Goal: Check status: Check status

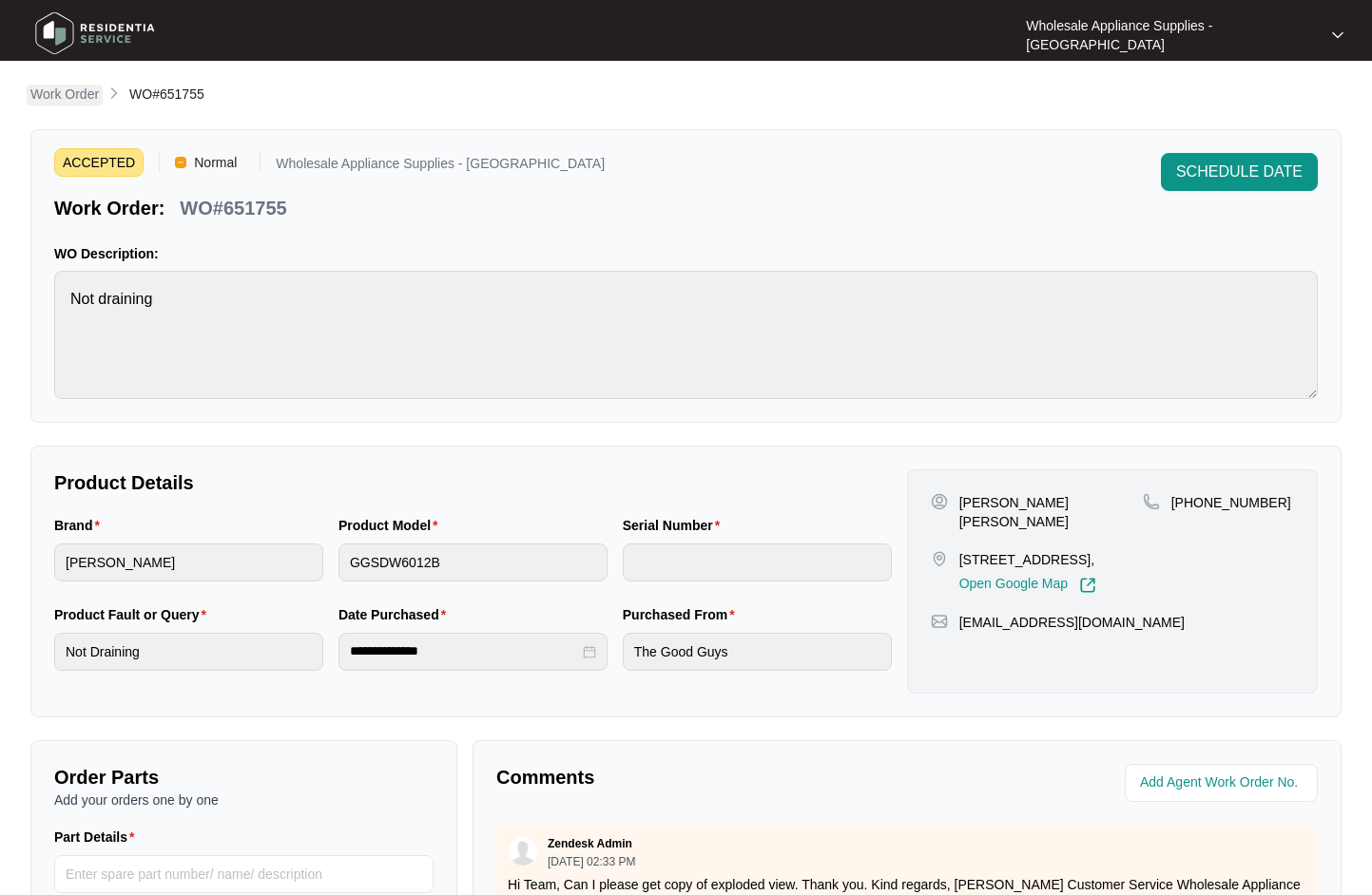
click at [87, 94] on p "Work Order" at bounding box center [64, 94] width 69 height 19
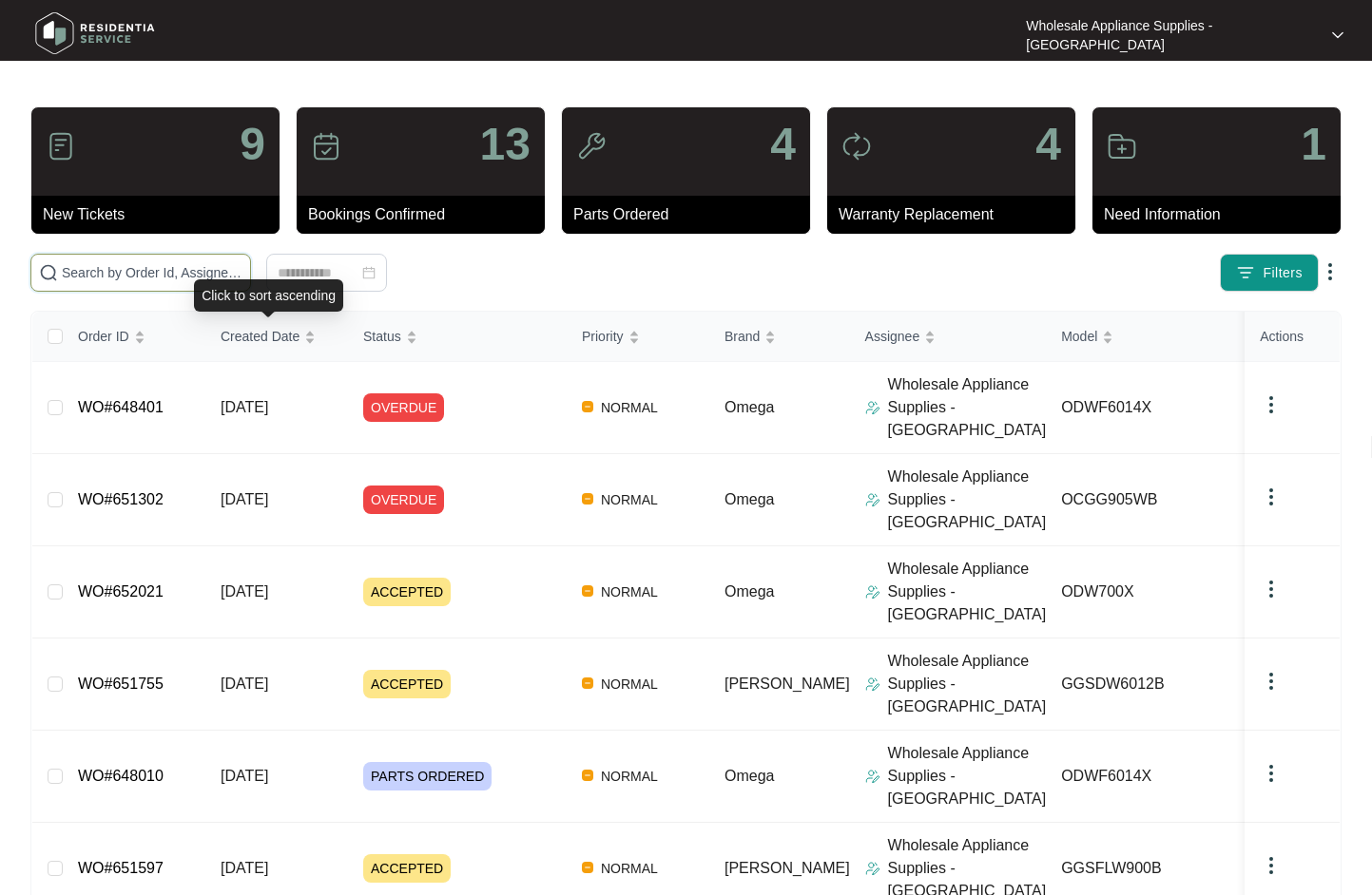
click at [192, 280] on input "text" at bounding box center [152, 273] width 180 height 21
paste input "ODW700X"
type input "ODW700X"
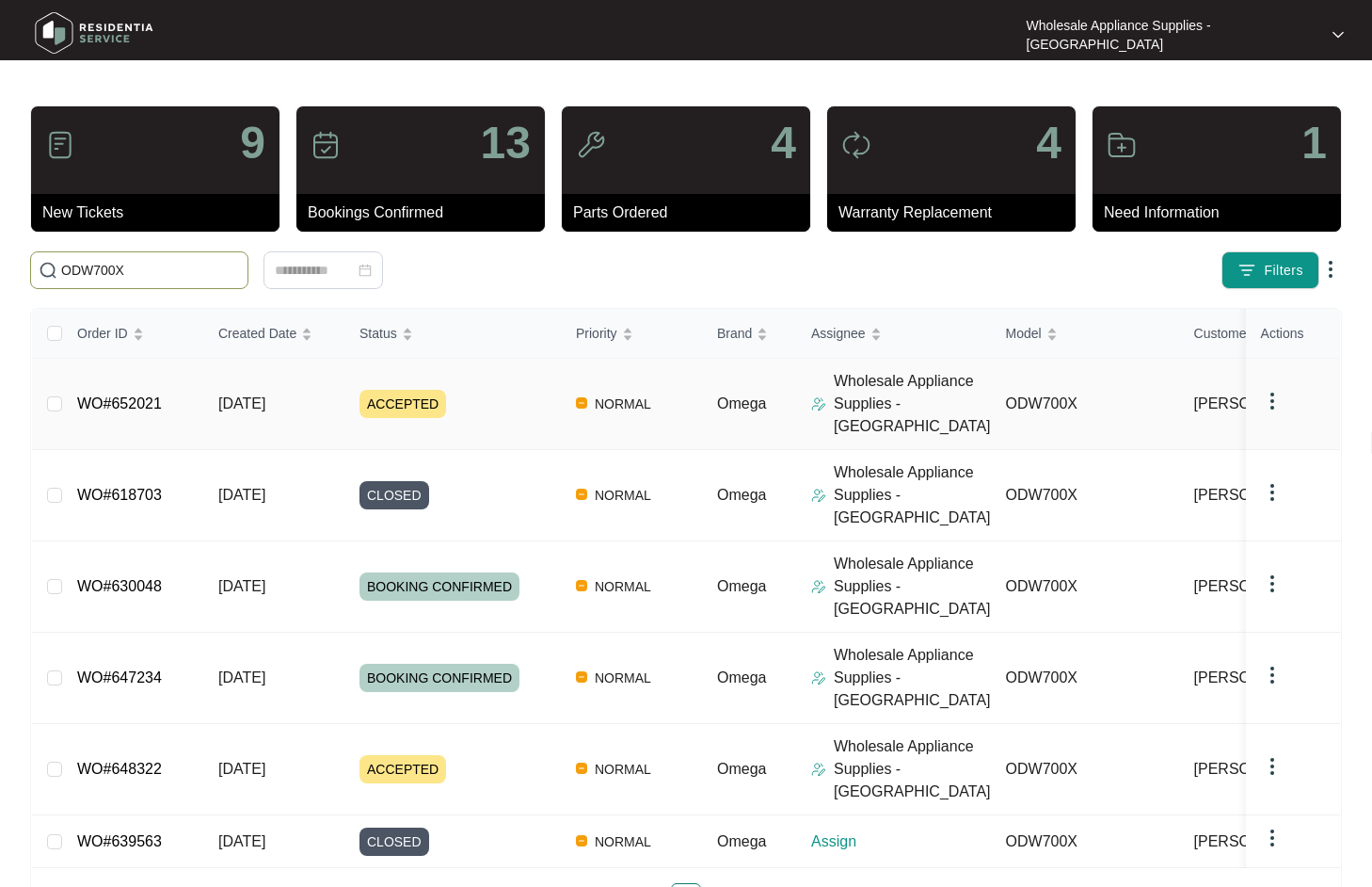
click at [248, 396] on span "[DATE]" at bounding box center [242, 403] width 47 height 16
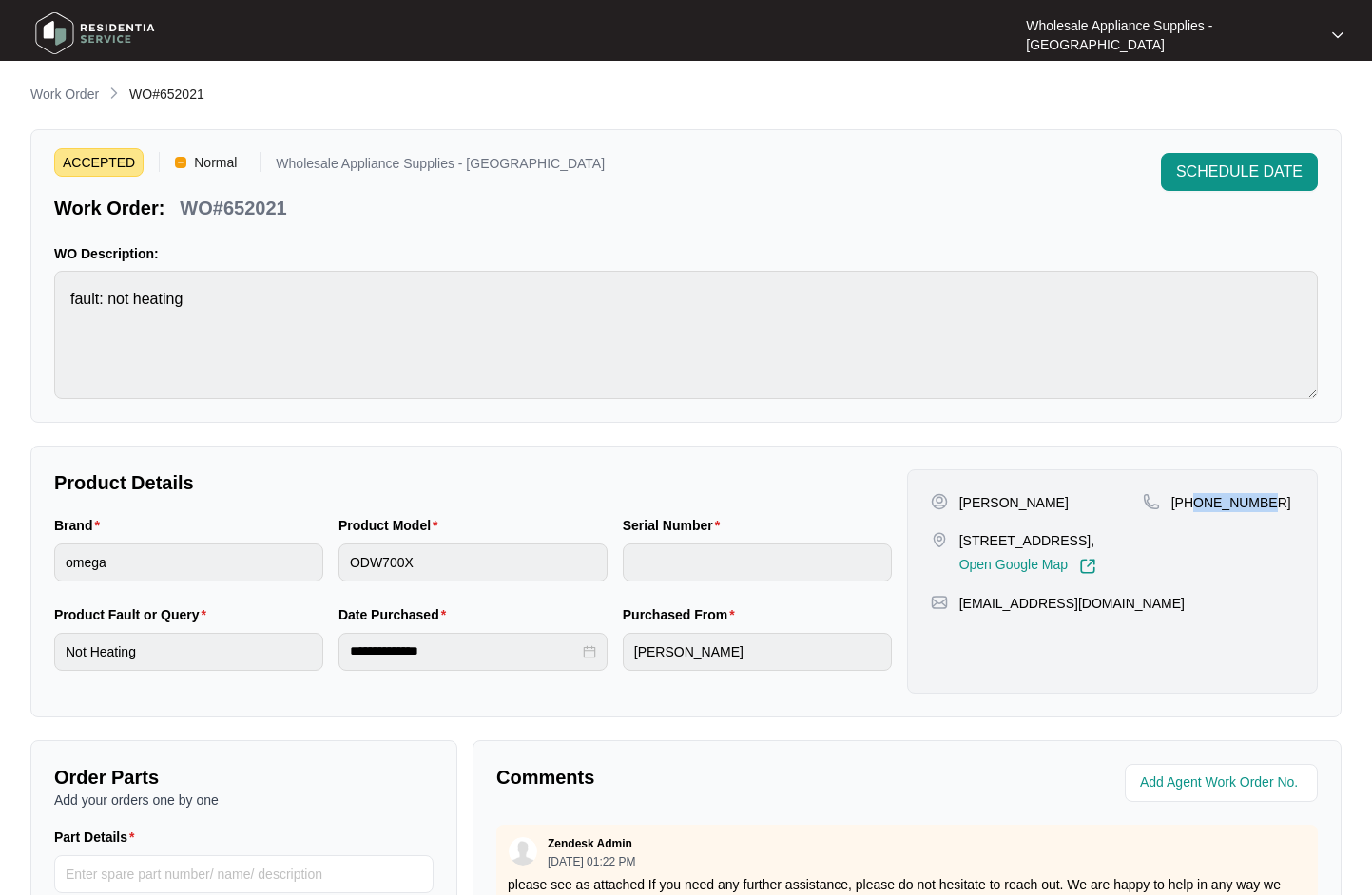
drag, startPoint x: 1259, startPoint y: 499, endPoint x: 1193, endPoint y: 508, distance: 66.6
click at [1193, 508] on p "[PHONE_NUMBER]" at bounding box center [1232, 503] width 120 height 19
copy p "402339155"
click at [85, 87] on p "Work Order" at bounding box center [64, 94] width 69 height 19
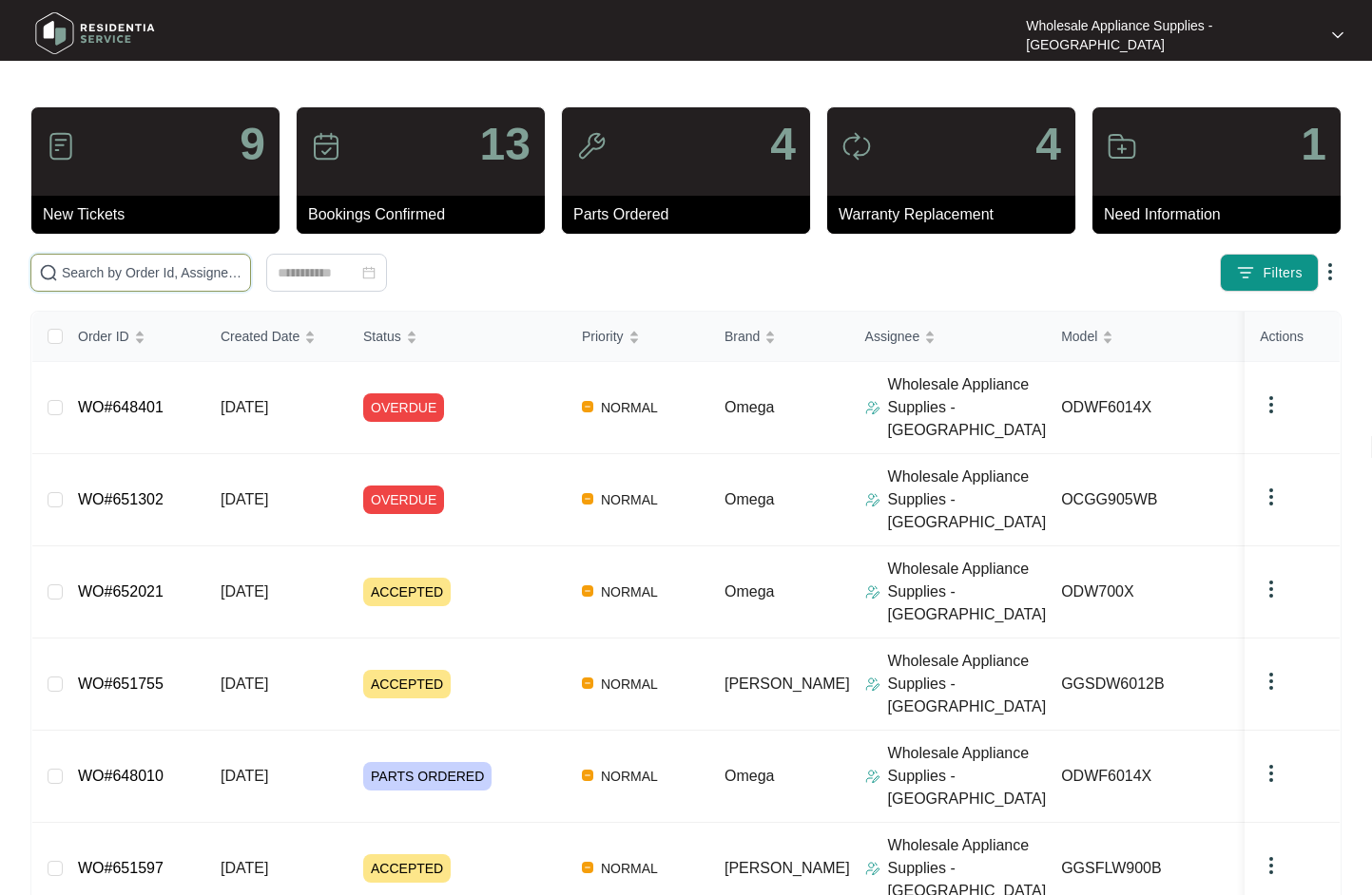
click at [191, 276] on input "text" at bounding box center [152, 273] width 180 height 21
paste input "647693"
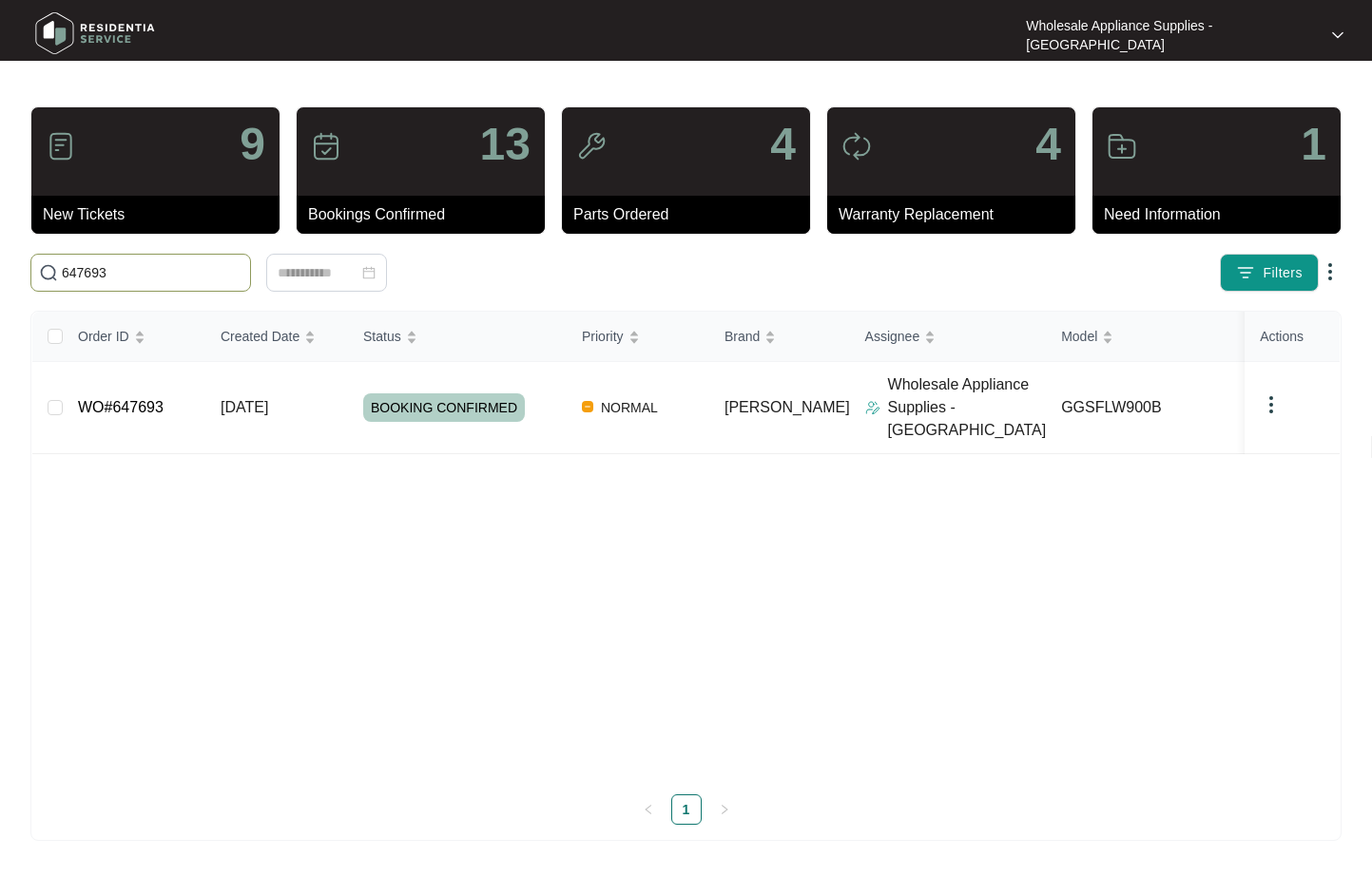
type input "647693"
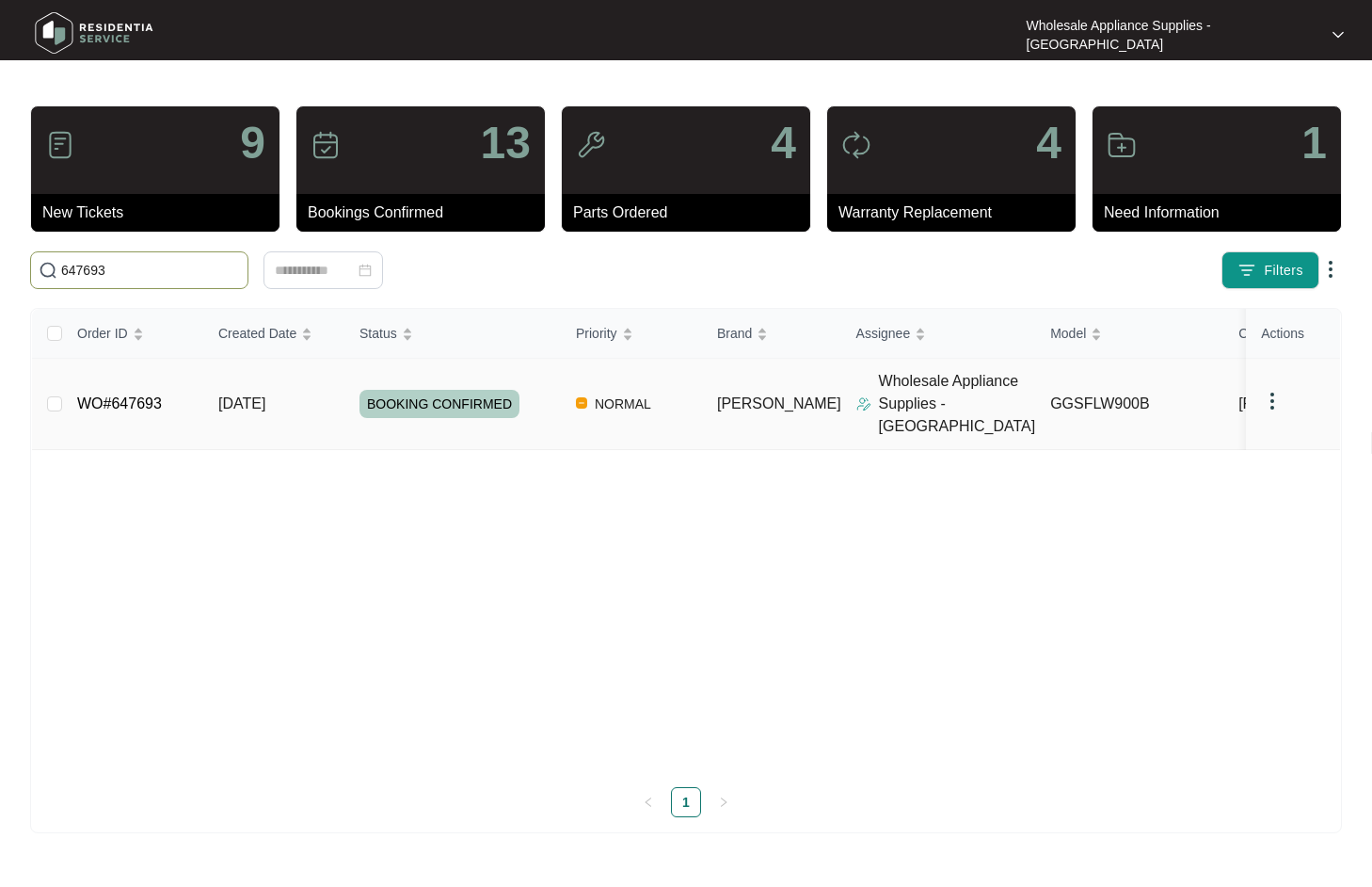
click at [248, 396] on span "[DATE]" at bounding box center [242, 403] width 47 height 16
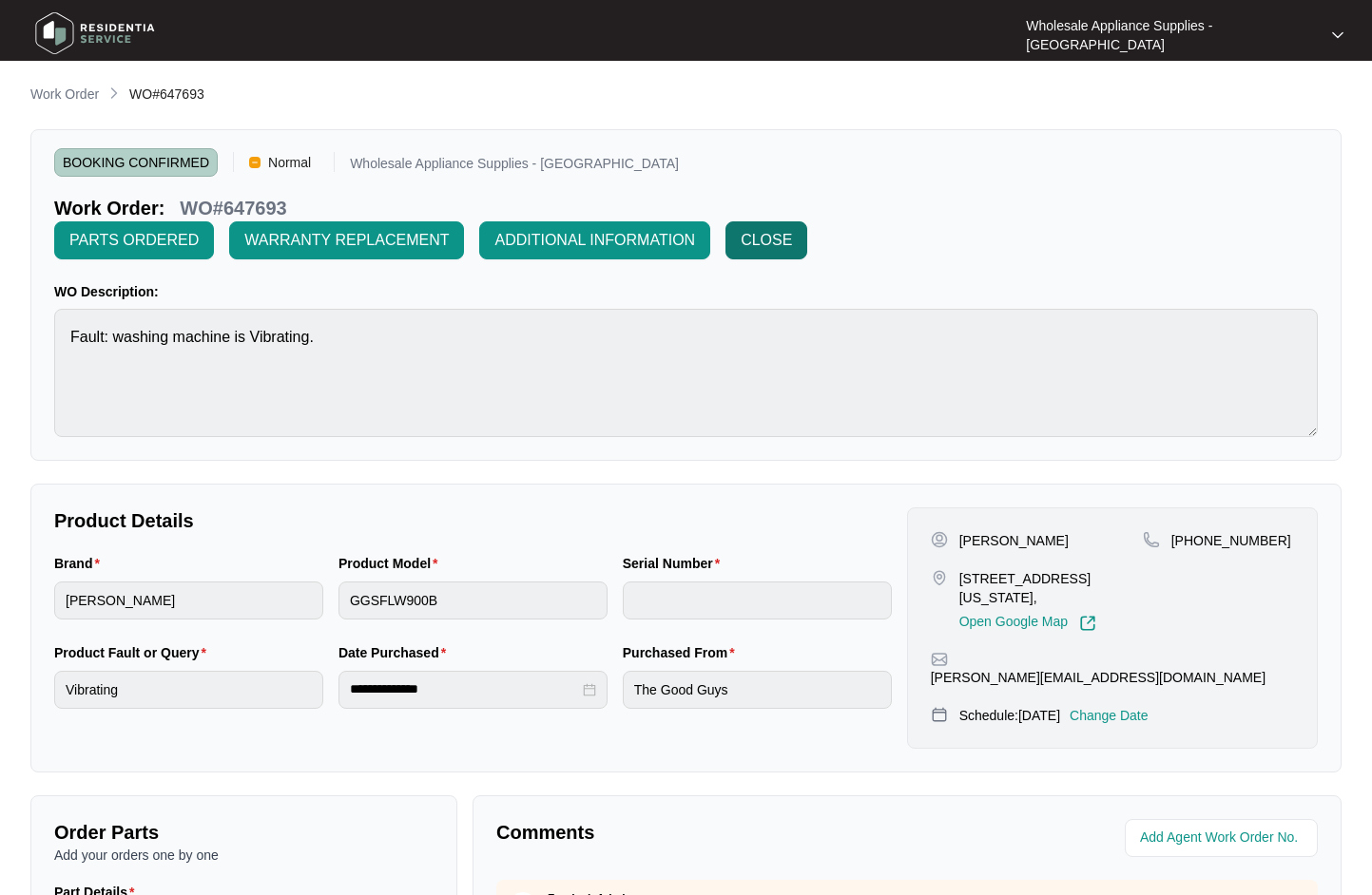
click at [774, 235] on span "CLOSE" at bounding box center [765, 240] width 51 height 23
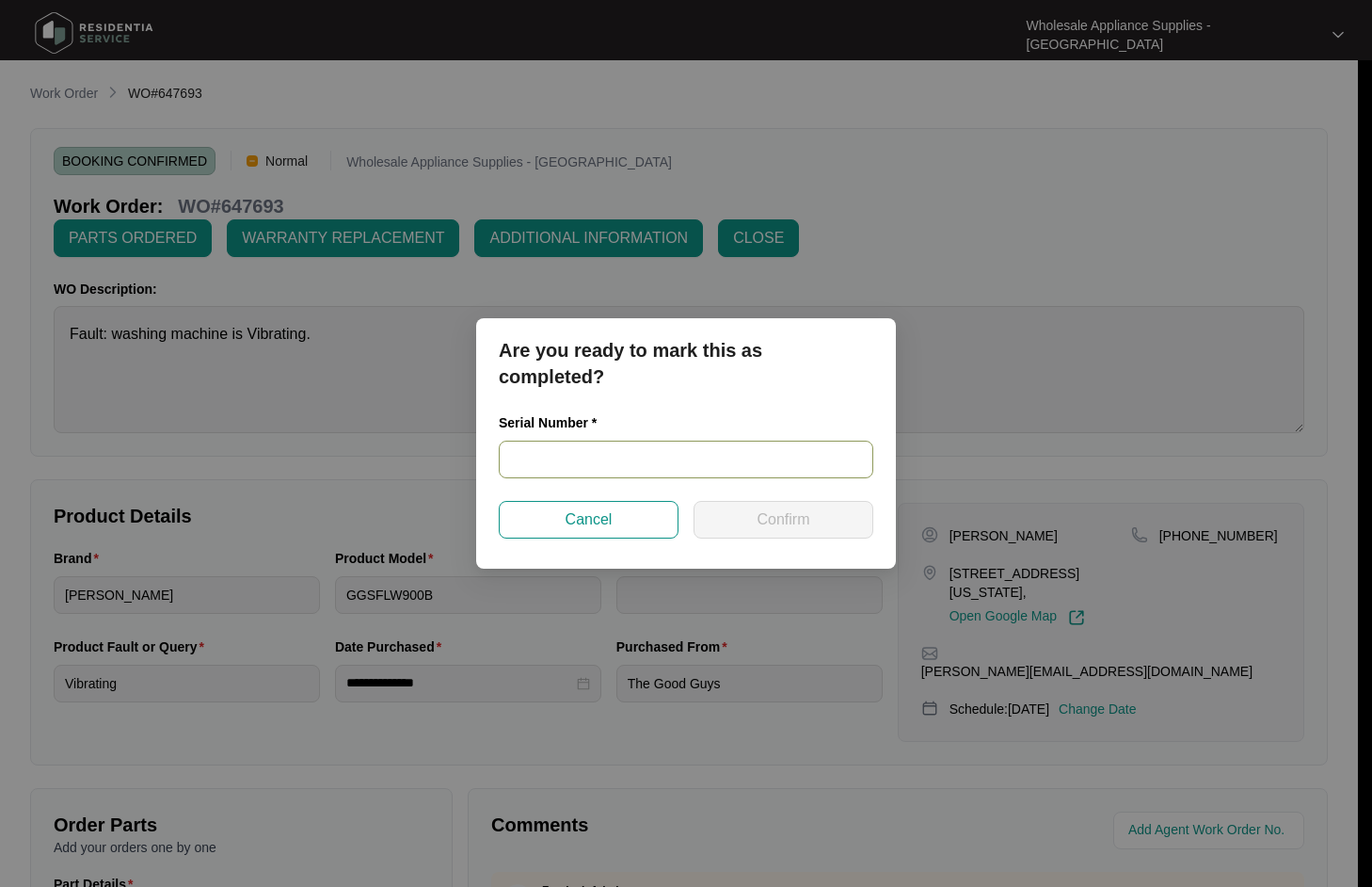
click at [649, 469] on input "text" at bounding box center [686, 459] width 374 height 37
paste input "540L98627013C215J00051"
type input "540L98627013C215J00051"
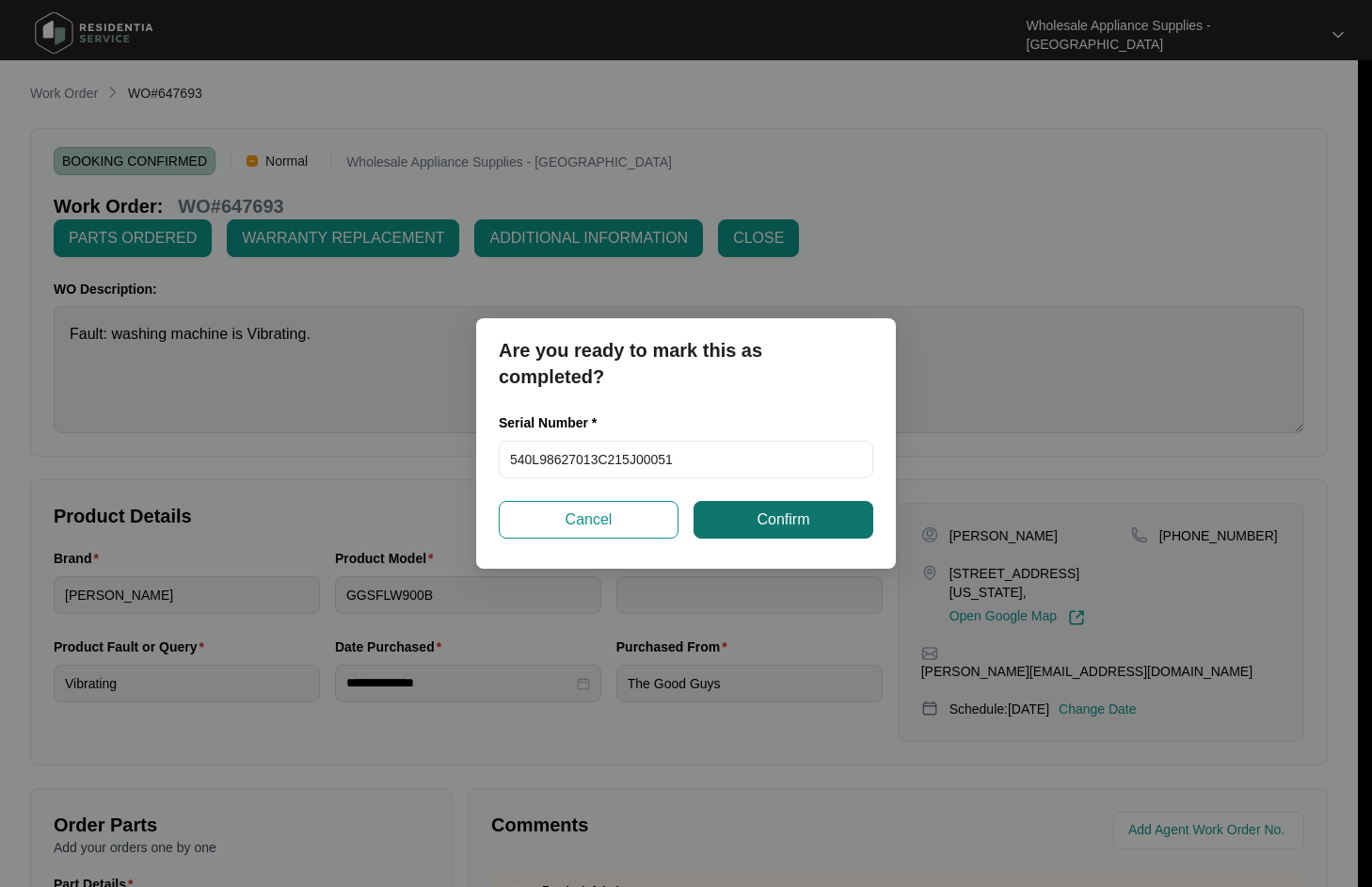
click at [763, 524] on span "Confirm" at bounding box center [783, 520] width 53 height 23
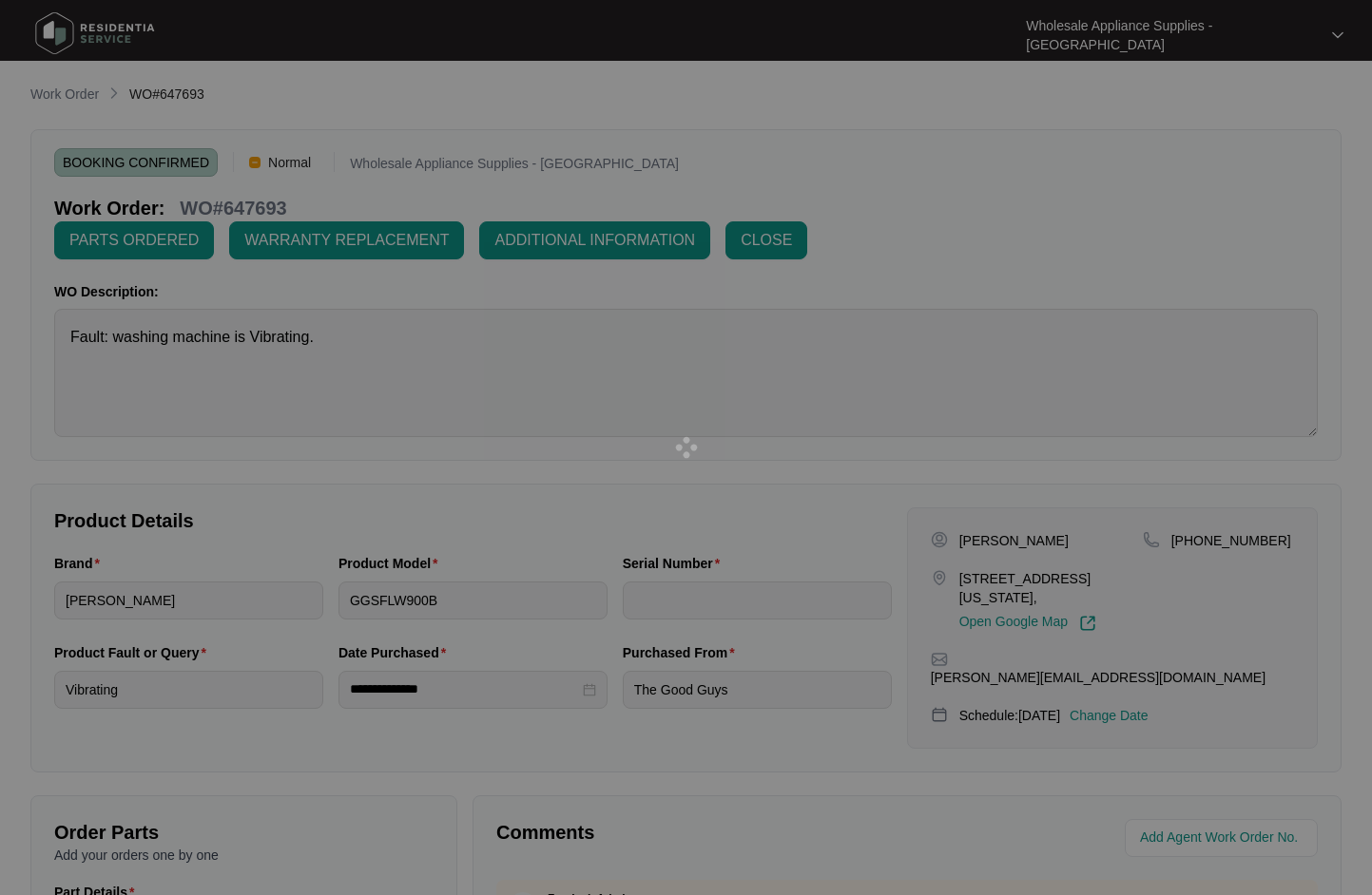
type input "540L98627013C215J00051"
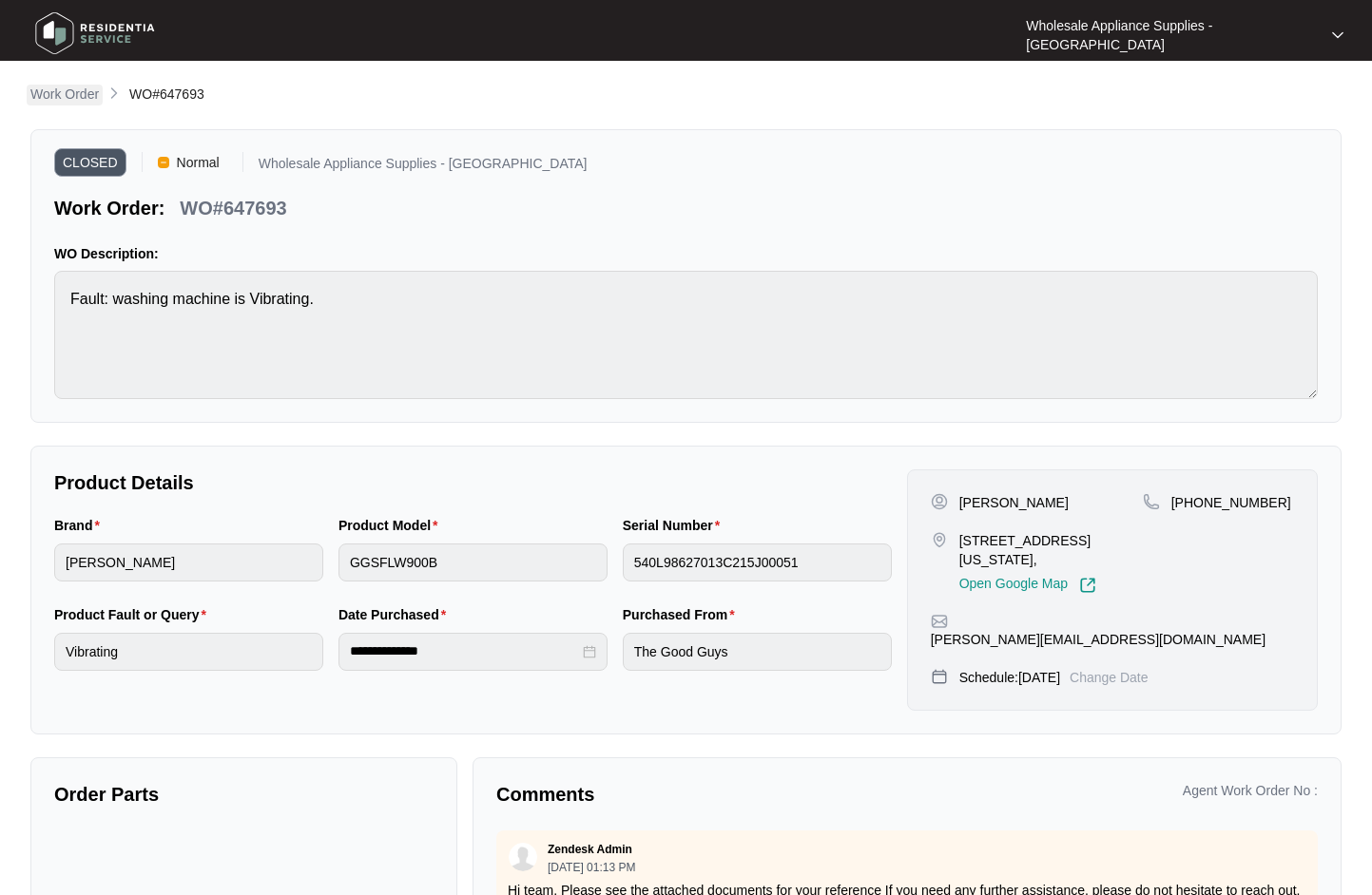
click at [71, 89] on p "Work Order" at bounding box center [64, 94] width 69 height 19
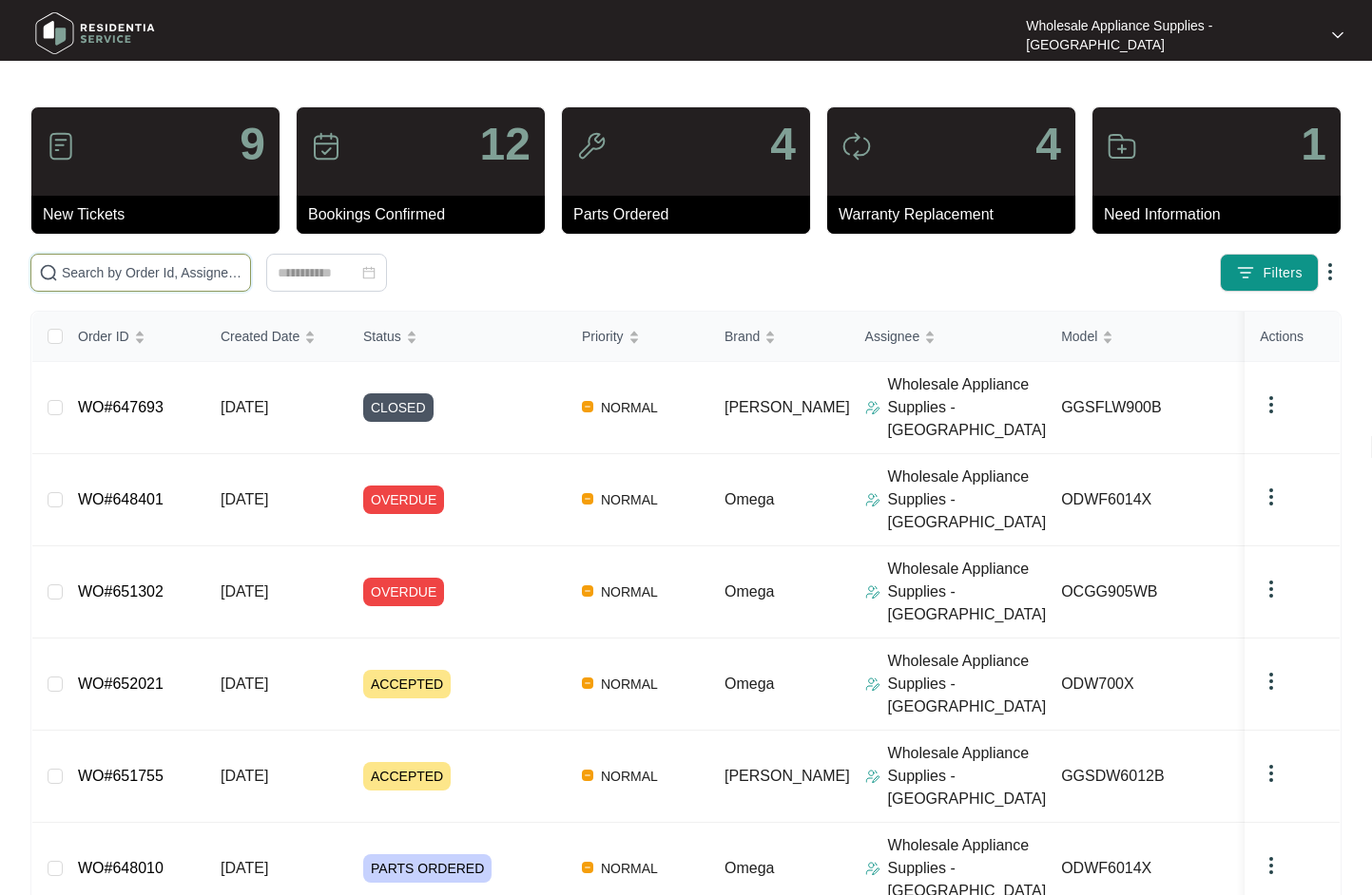
click at [140, 281] on input "text" at bounding box center [152, 273] width 180 height 21
paste input "650487"
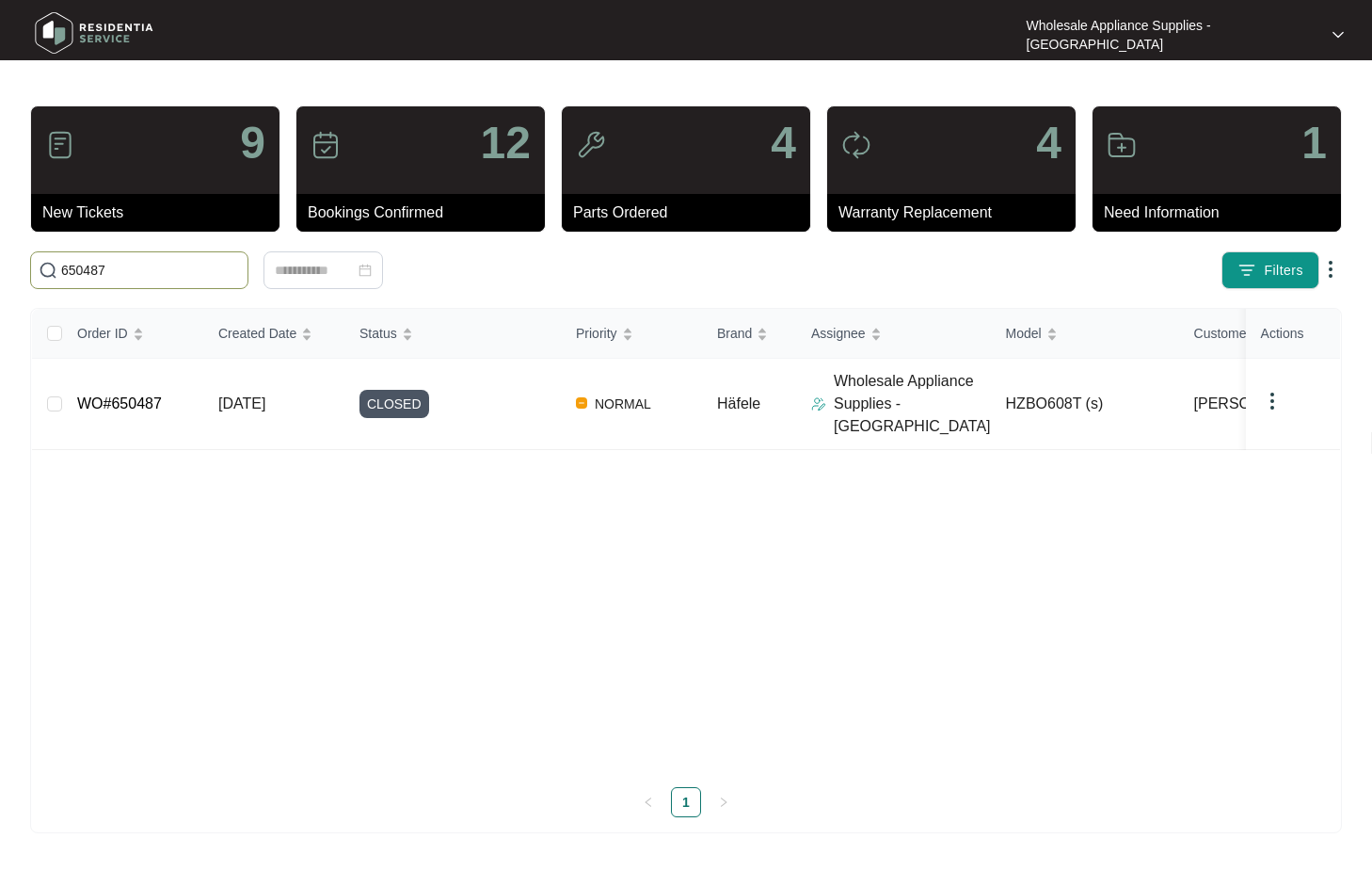
type input "650487"
click at [232, 396] on span "[DATE]" at bounding box center [242, 403] width 47 height 16
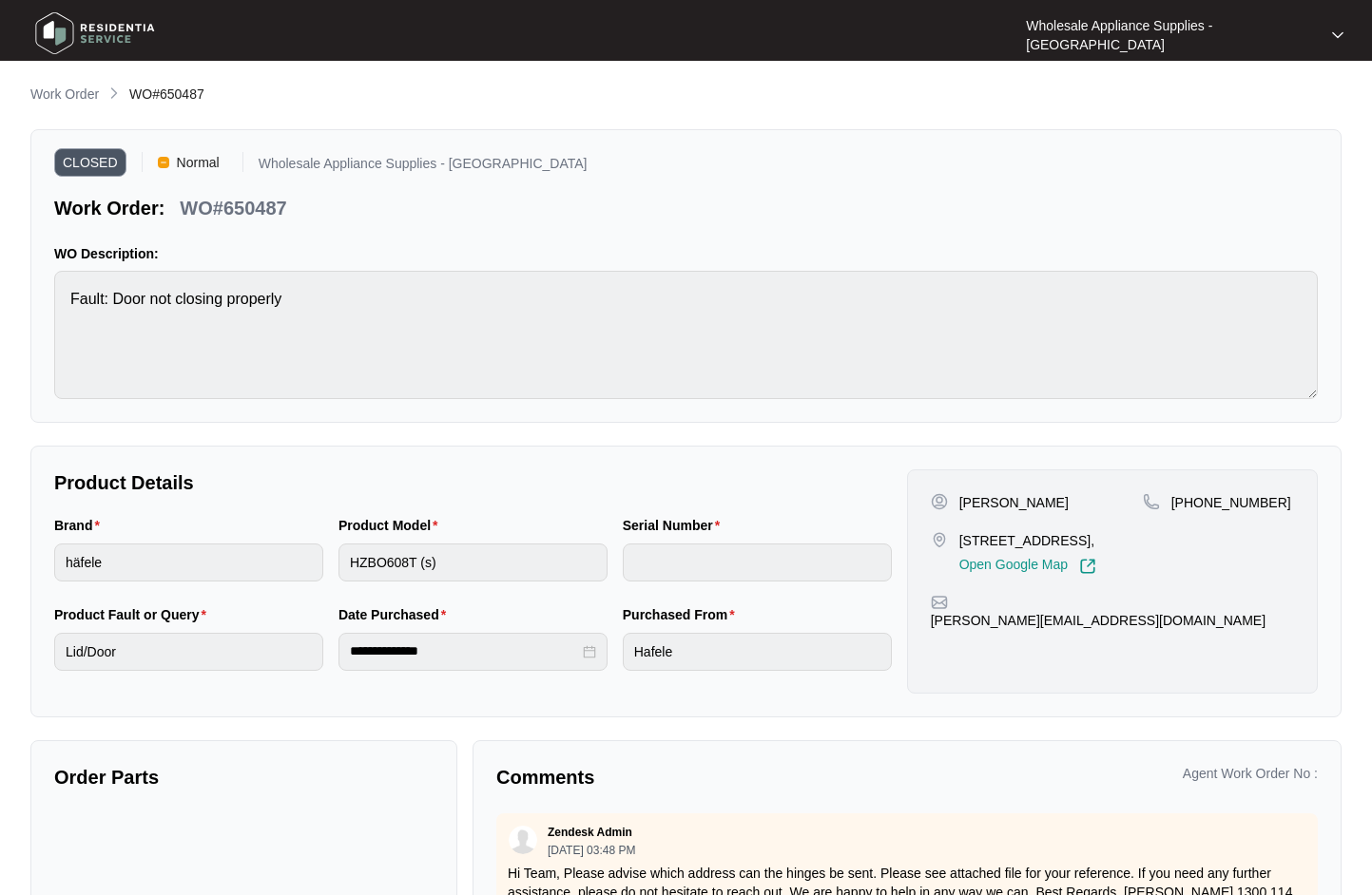
drag, startPoint x: 75, startPoint y: 97, endPoint x: 53, endPoint y: 100, distance: 22.2
click at [75, 97] on p "Work Order" at bounding box center [64, 94] width 69 height 19
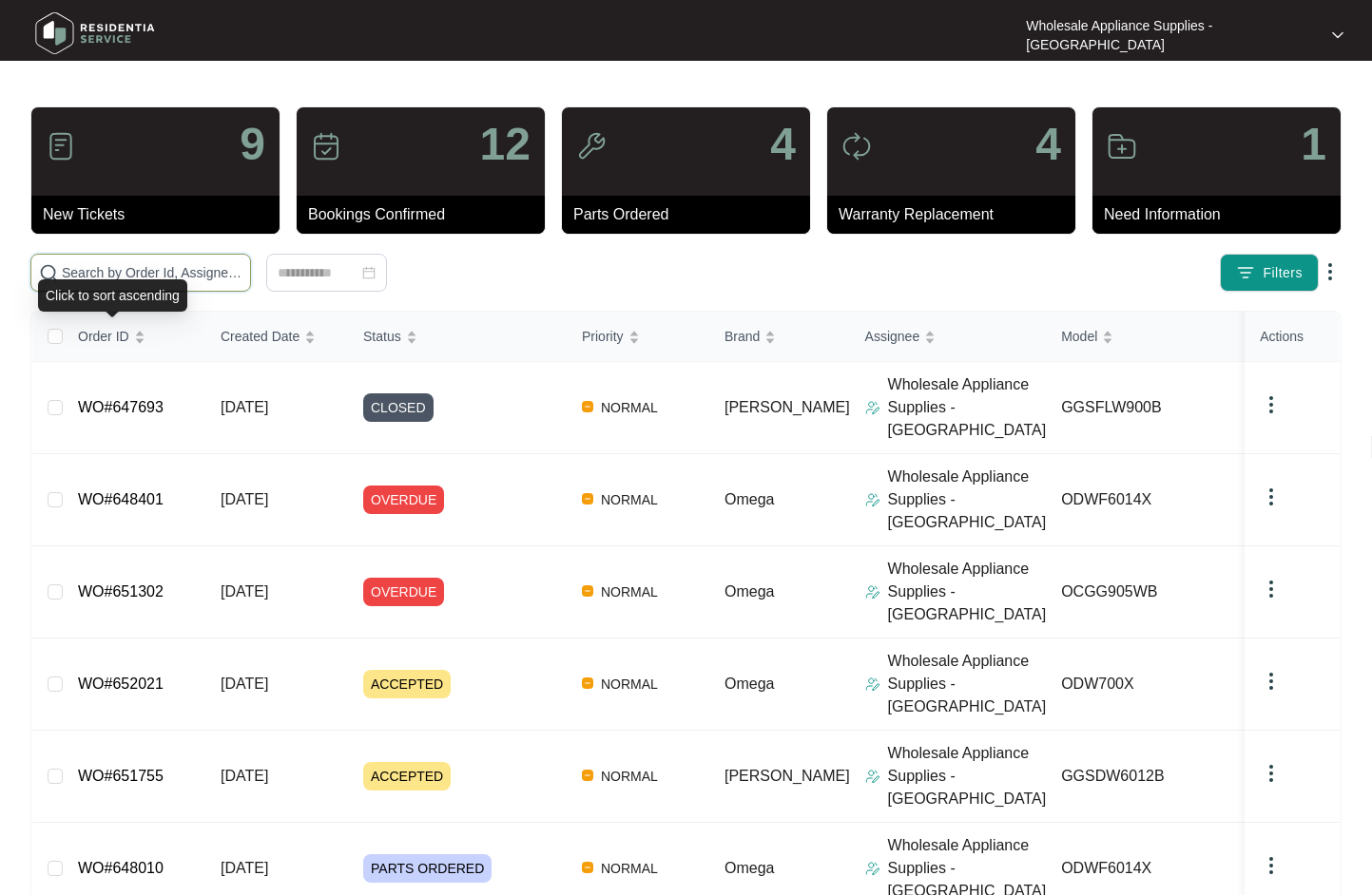
click at [137, 270] on input "text" at bounding box center [152, 273] width 180 height 21
paste input "649346"
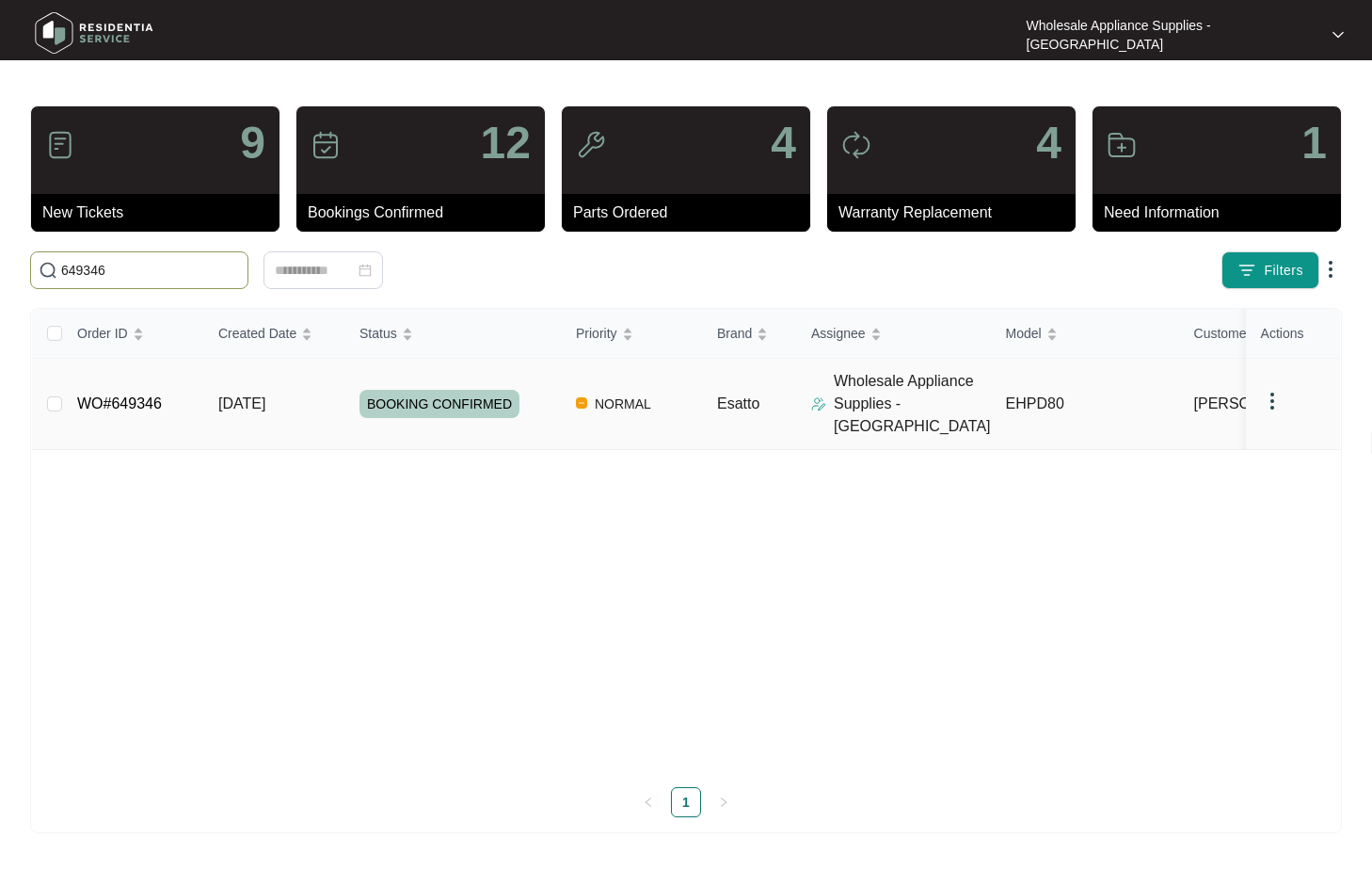
type input "649346"
click at [266, 396] on span "[DATE]" at bounding box center [242, 403] width 47 height 16
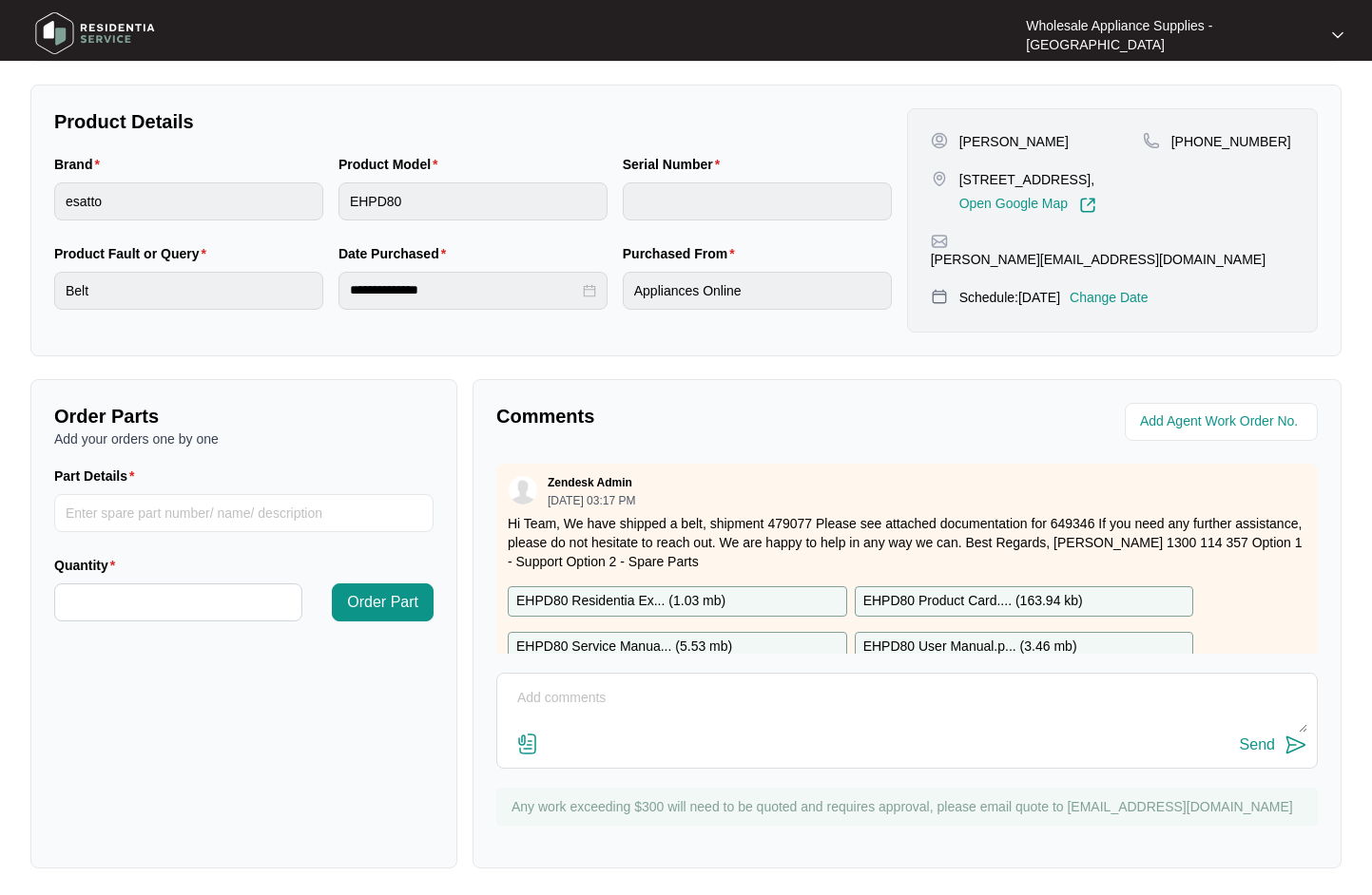
scroll to position [404, 0]
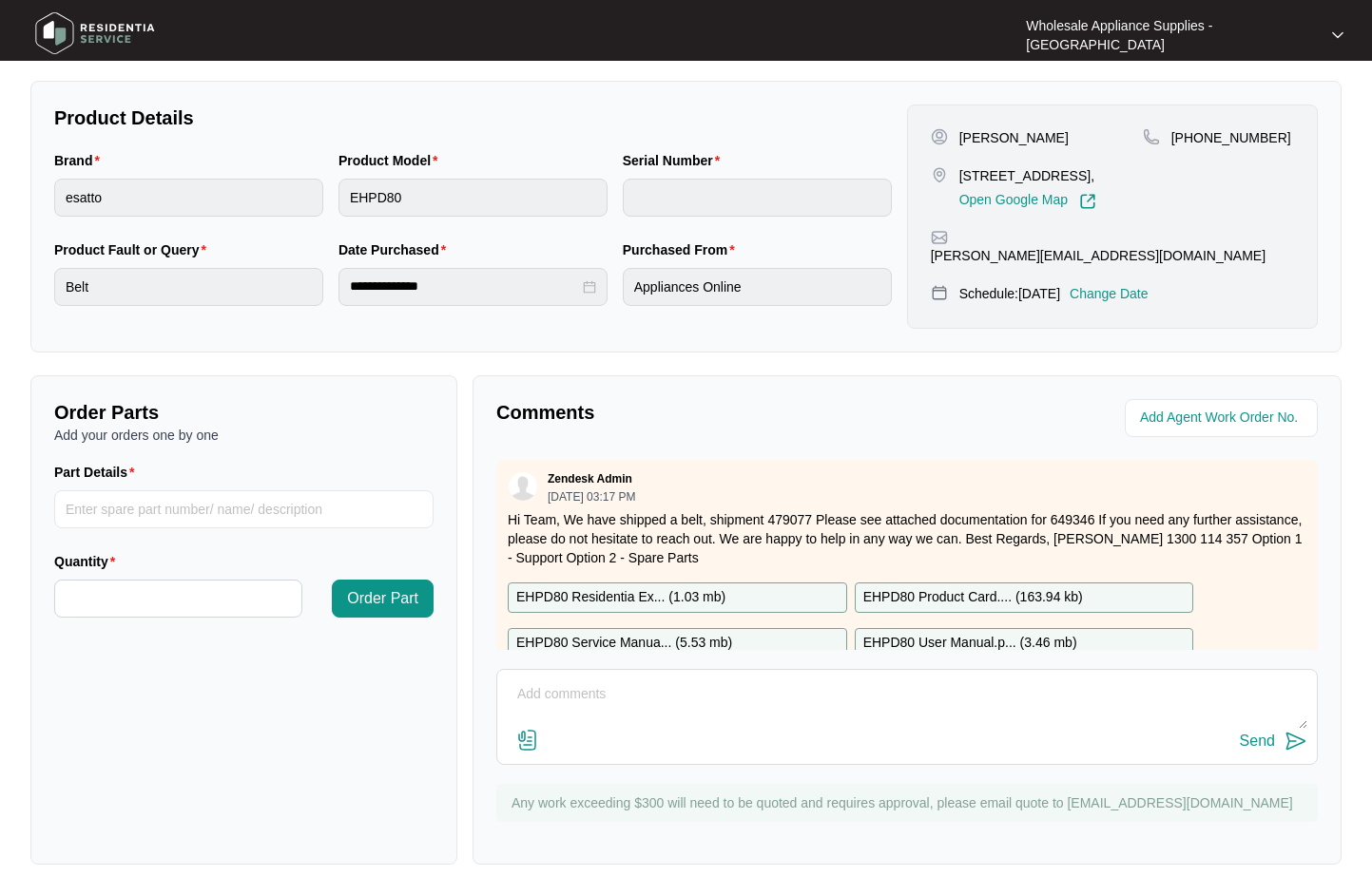
click at [736, 702] on textarea at bounding box center [907, 703] width 800 height 49
type textarea "r"
click at [640, 689] on textarea "Repair completed" at bounding box center [907, 703] width 800 height 49
type textarea "Repair completed [DATE]"
click at [1291, 742] on img at bounding box center [1295, 741] width 23 height 23
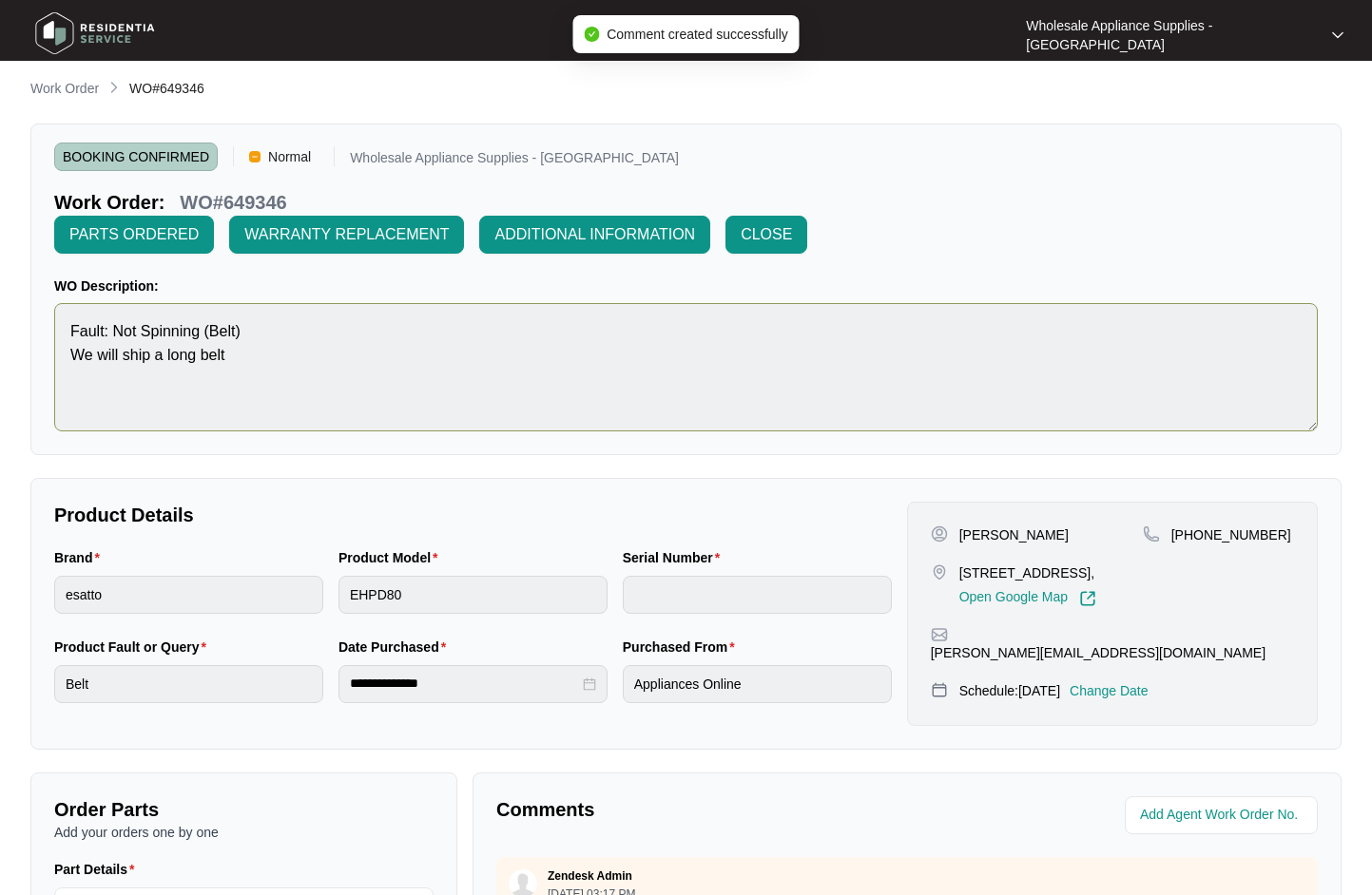
scroll to position [0, 0]
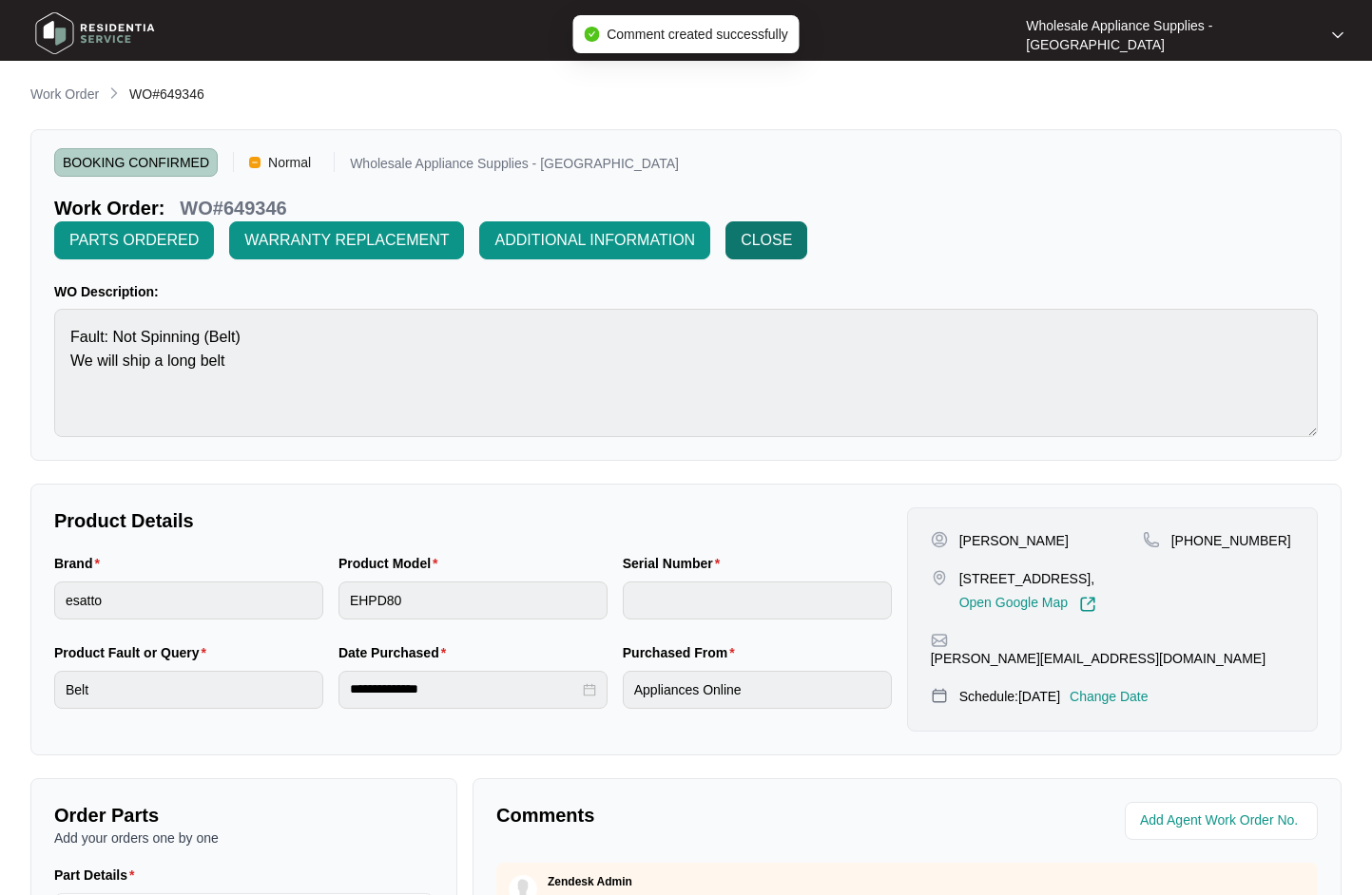
click at [761, 236] on span "CLOSE" at bounding box center [765, 240] width 51 height 23
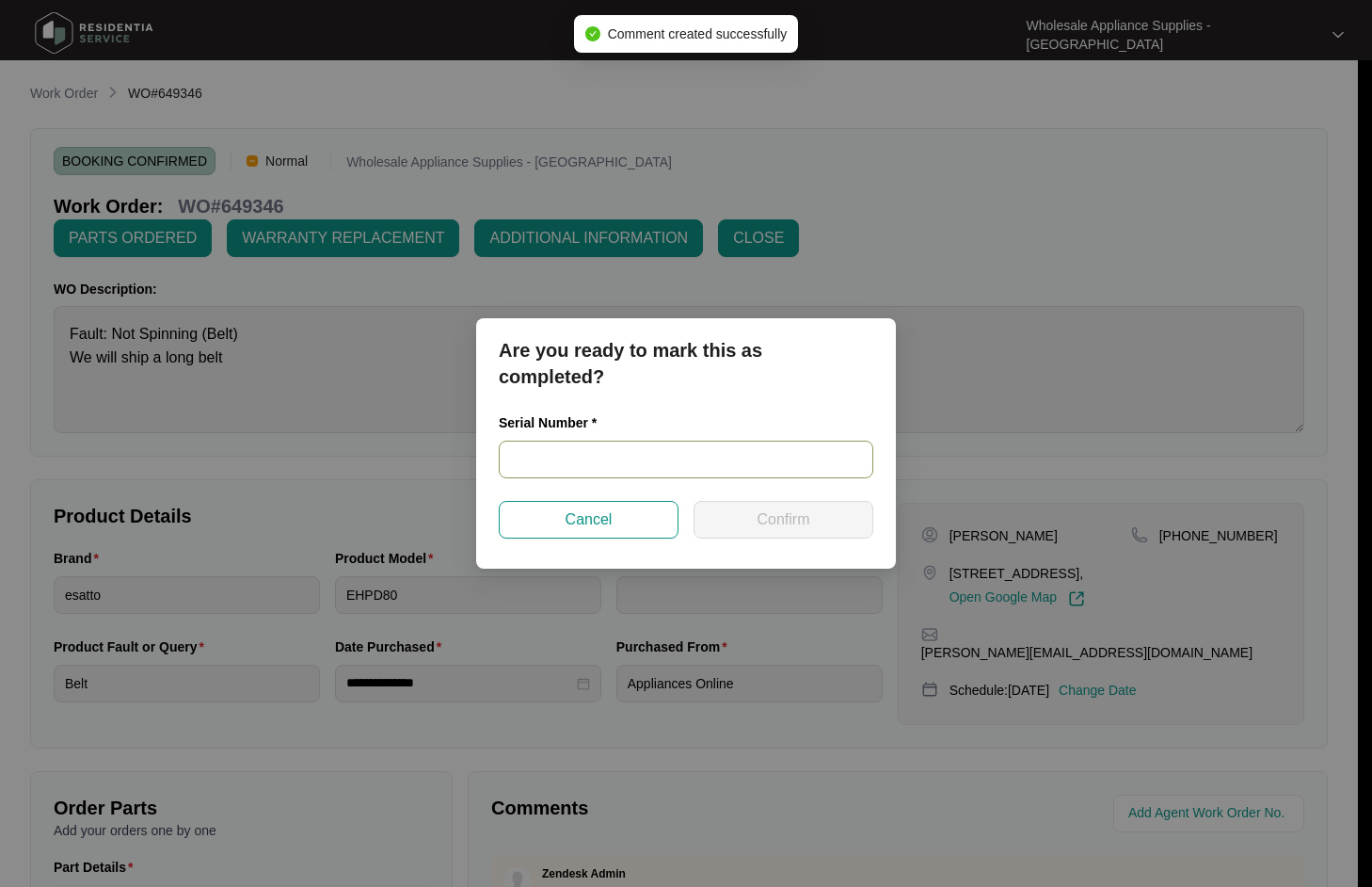
click at [655, 464] on input "text" at bounding box center [686, 459] width 374 height 37
paste input "540K859710139135P00206"
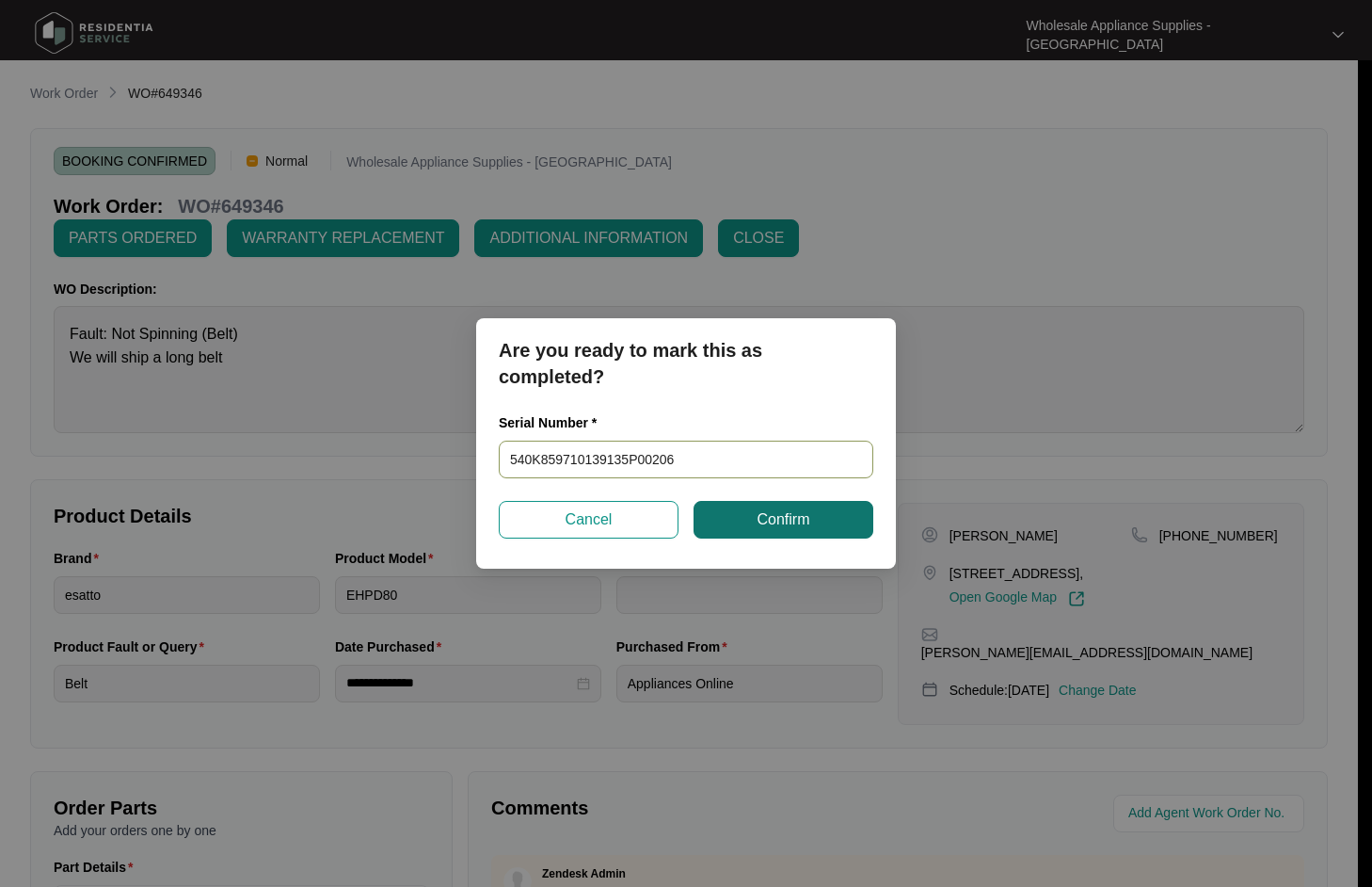
type input "540K859710139135P00206"
click at [803, 524] on span "Confirm" at bounding box center [783, 520] width 53 height 23
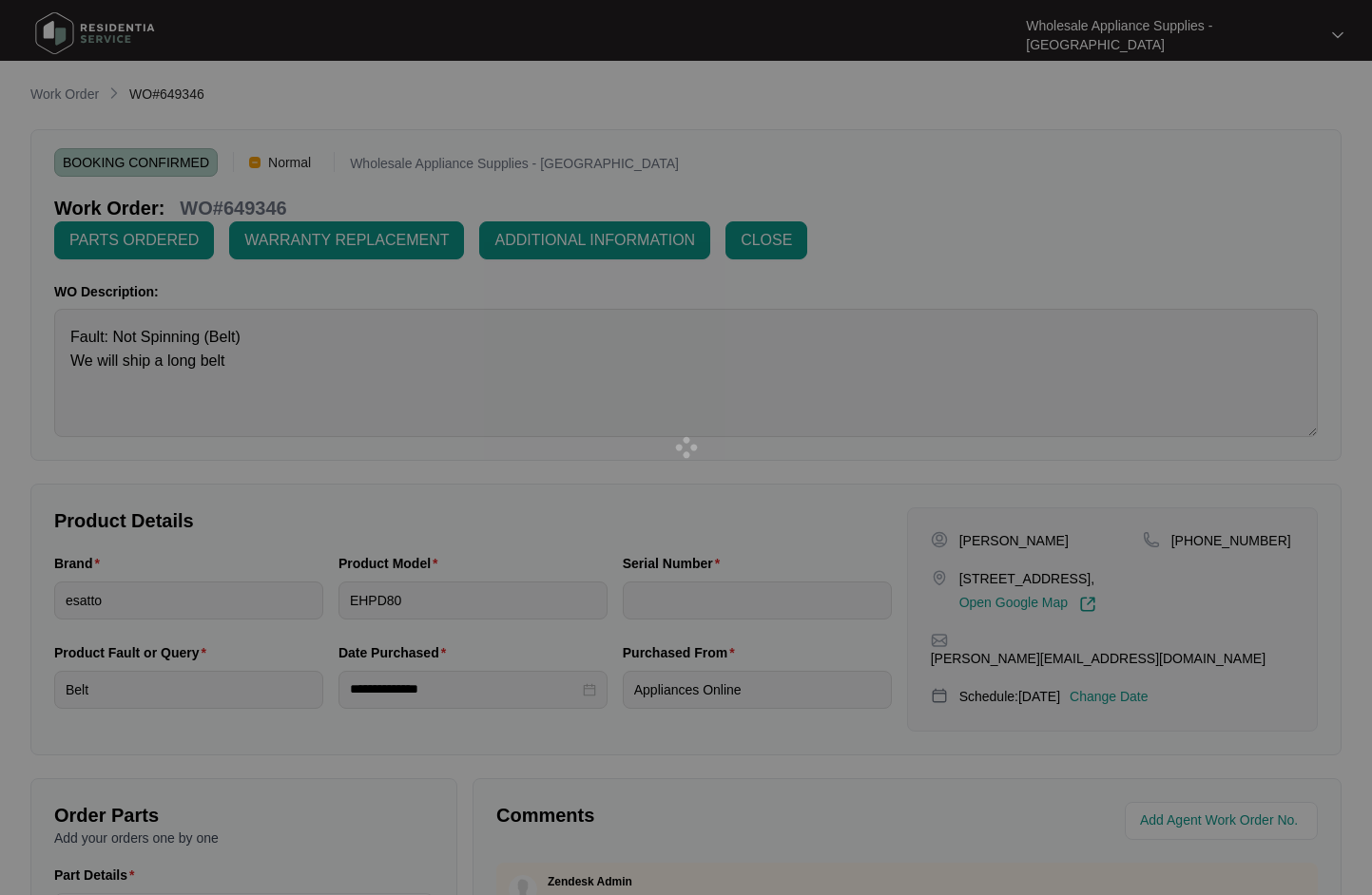
type input "540K859710139135P00206"
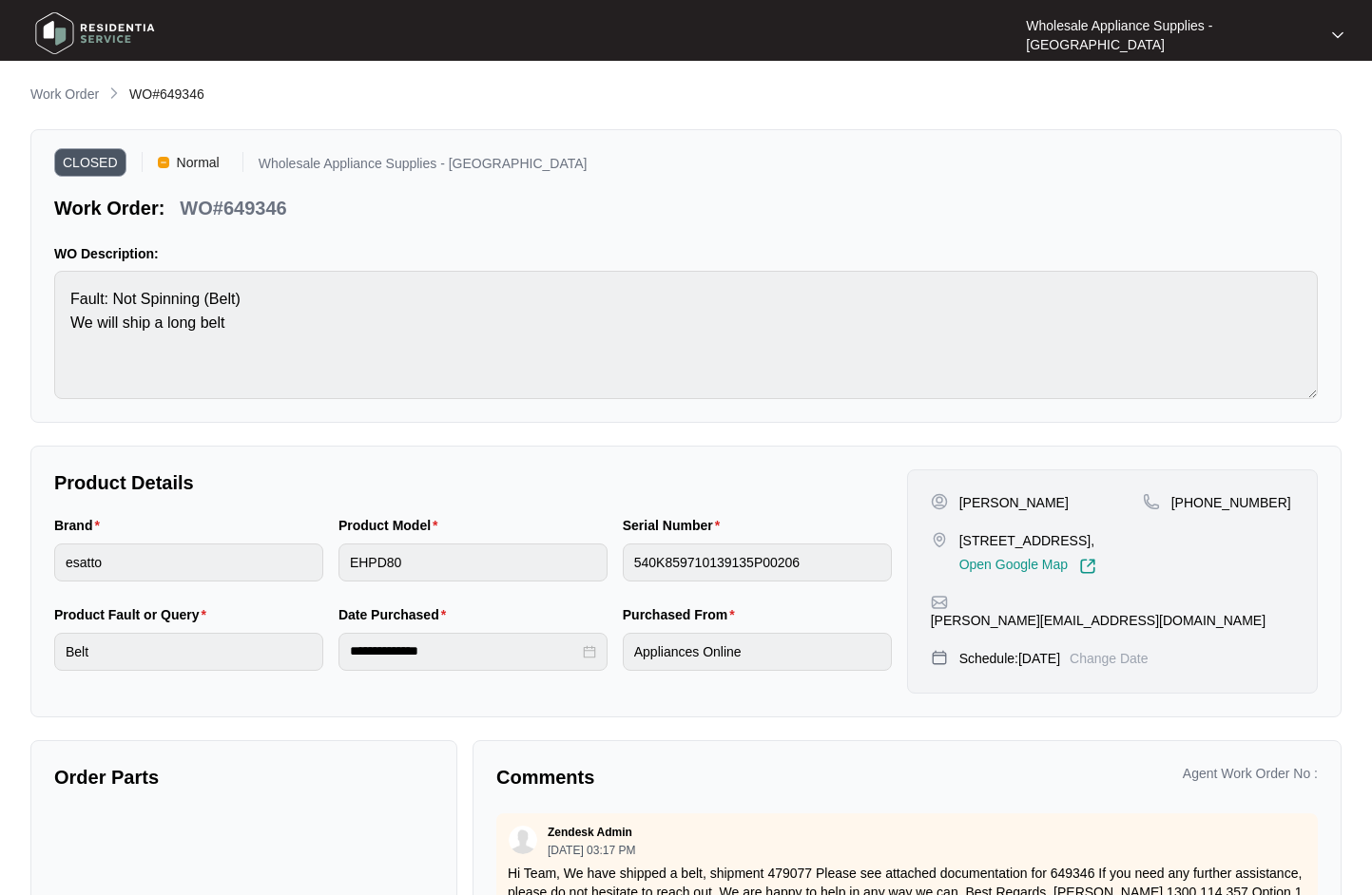
drag, startPoint x: 81, startPoint y: 98, endPoint x: 16, endPoint y: 164, distance: 92.6
click at [81, 98] on p "Work Order" at bounding box center [64, 94] width 69 height 19
